Goal: Task Accomplishment & Management: Manage account settings

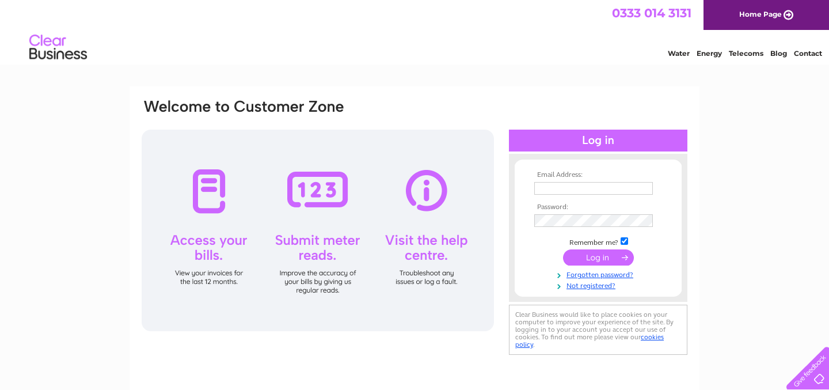
type input "oliver@craftmetropolis.co.uk"
click at [602, 257] on input "submit" at bounding box center [598, 257] width 71 height 16
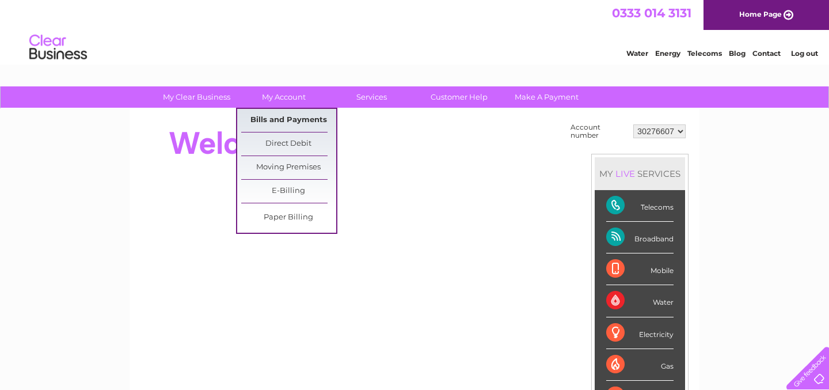
click at [291, 119] on link "Bills and Payments" at bounding box center [288, 120] width 95 height 23
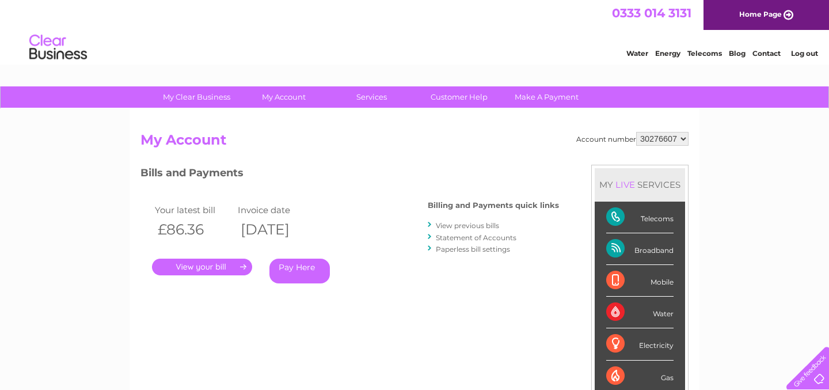
click at [193, 267] on link "." at bounding box center [202, 266] width 100 height 17
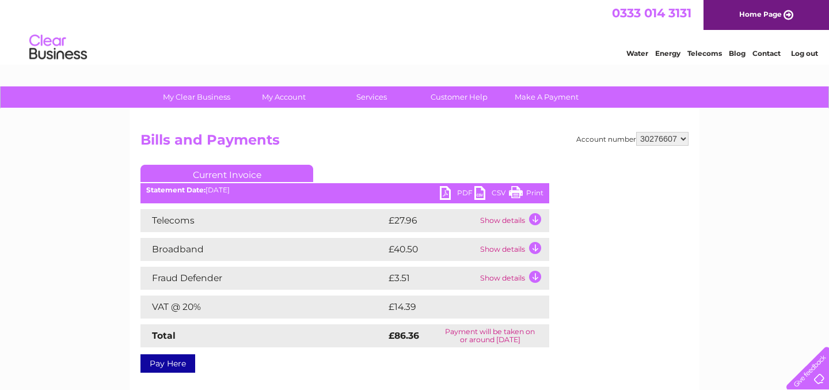
click at [461, 191] on link "PDF" at bounding box center [457, 194] width 35 height 17
click at [667, 51] on link "Energy" at bounding box center [667, 53] width 25 height 9
